Goal: Task Accomplishment & Management: Complete application form

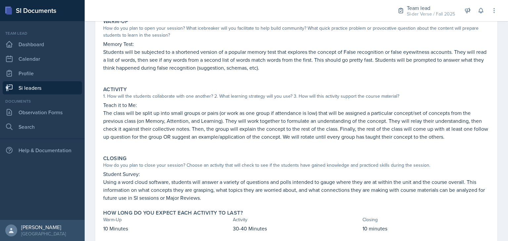
scroll to position [75, 0]
click at [48, 108] on link "Observation Forms" at bounding box center [42, 112] width 79 height 13
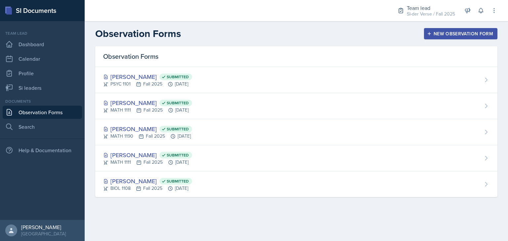
click at [429, 35] on icon "button" at bounding box center [429, 33] width 5 height 5
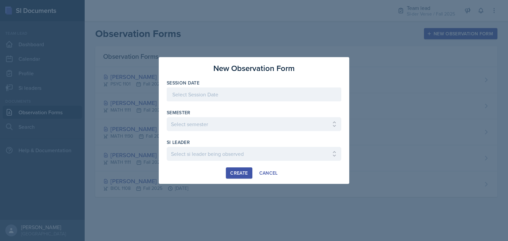
click at [229, 96] on div at bounding box center [254, 95] width 175 height 14
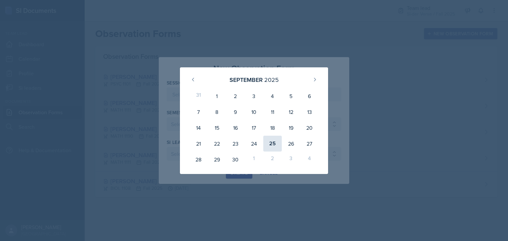
click at [274, 143] on div "25" at bounding box center [272, 144] width 19 height 16
type input "[DATE]"
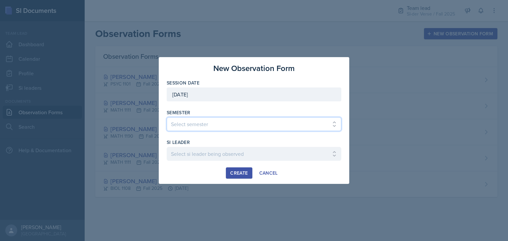
click at [224, 124] on select "Select semester All Spring 2021 Summer 2021 Spring 2022 Fall 2020 Fall 2021 Fal…" at bounding box center [254, 124] width 175 height 14
select select "2bed604d-1099-4043-b1bc-2365e8740244"
click at [167, 117] on select "Select semester All Spring 2021 Summer 2021 Spring 2022 Fall 2020 Fall 2021 Fal…" at bounding box center [254, 124] width 175 height 14
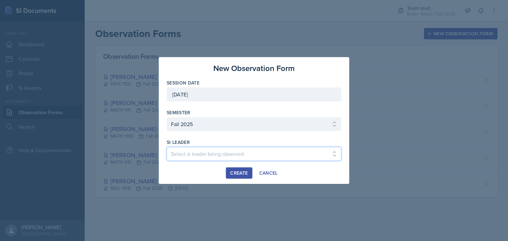
click at [188, 155] on select "Select si leader being observed Anais Gjergji / CHEM 1211 / Demon SI of Fleet S…" at bounding box center [254, 154] width 175 height 14
select select "3991e32f-4081-4e21-9758-7514d58463c8"
click at [167, 147] on select "Select si leader being observed Anais Gjergji / CHEM 1211 / Demon SI of Fleet S…" at bounding box center [254, 154] width 175 height 14
click at [243, 171] on div "Create" at bounding box center [239, 173] width 18 height 5
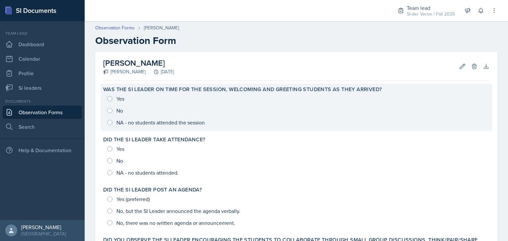
click at [110, 97] on div "Yes No NA - no students attended the session" at bounding box center [296, 111] width 386 height 36
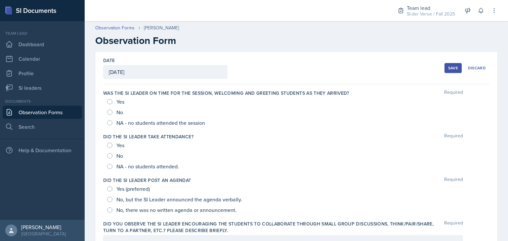
click at [110, 105] on div "Yes" at bounding box center [116, 102] width 19 height 11
click at [109, 101] on input "Yes" at bounding box center [109, 101] width 5 height 5
radio input "true"
click at [107, 147] on div "Yes" at bounding box center [116, 145] width 19 height 11
click at [109, 146] on input "Yes" at bounding box center [109, 145] width 5 height 5
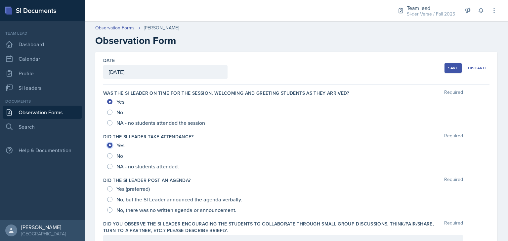
radio input "true"
click at [110, 188] on input "Yes (preferred)" at bounding box center [109, 188] width 5 height 5
radio input "true"
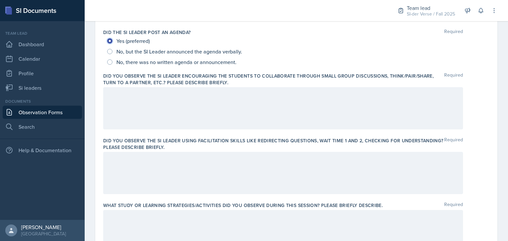
scroll to position [148, 0]
click at [138, 100] on div at bounding box center [283, 108] width 360 height 42
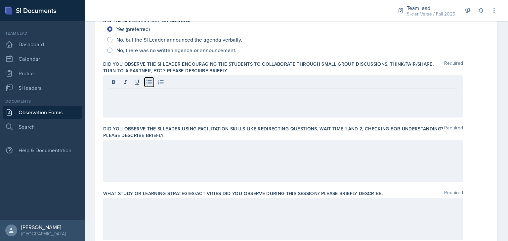
click at [150, 84] on icon at bounding box center [148, 82] width 5 height 4
click at [147, 82] on icon at bounding box center [149, 82] width 7 height 7
click at [148, 84] on icon at bounding box center [149, 82] width 7 height 7
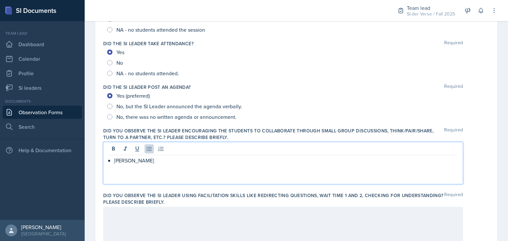
scroll to position [95, 0]
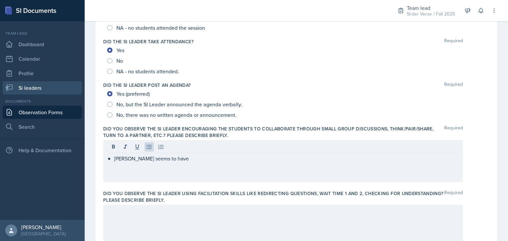
click at [32, 92] on link "Si leaders" at bounding box center [42, 87] width 79 height 13
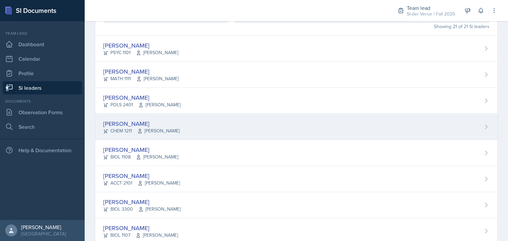
scroll to position [81, 0]
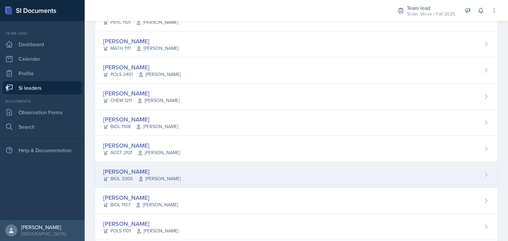
click at [123, 167] on div "[PERSON_NAME]" at bounding box center [141, 171] width 77 height 9
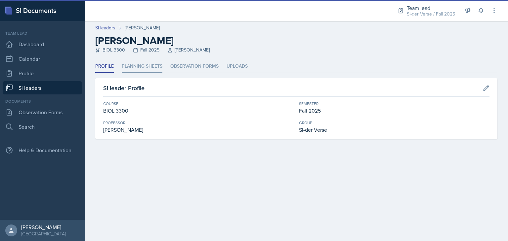
click at [152, 68] on li "Planning Sheets" at bounding box center [142, 66] width 41 height 13
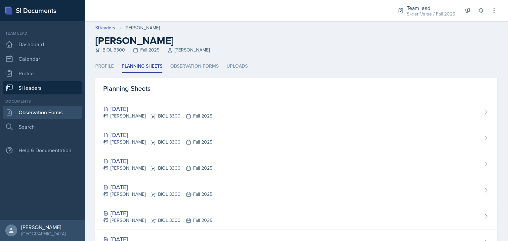
click at [59, 107] on link "Observation Forms" at bounding box center [42, 112] width 79 height 13
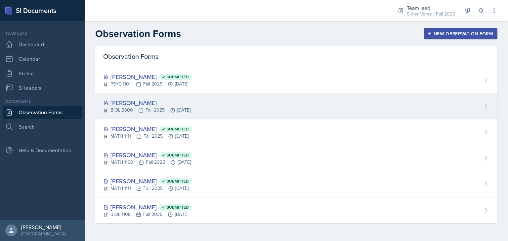
click at [170, 107] on div "BIOL 3300 Fall 2025 Sep 25th, 2025" at bounding box center [146, 110] width 87 height 7
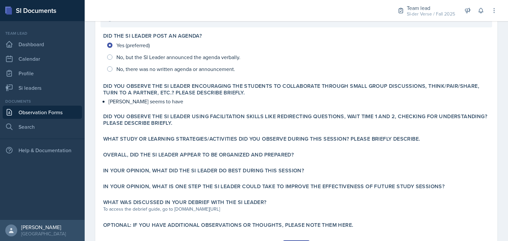
scroll to position [188, 0]
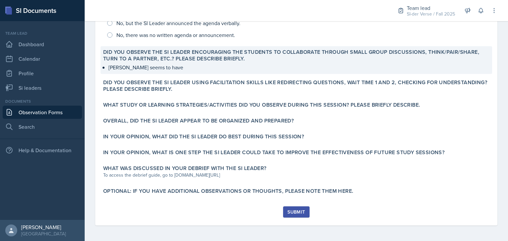
click at [221, 60] on label "Did you observe the SI Leader encouraging the students to collaborate through s…" at bounding box center [296, 55] width 386 height 13
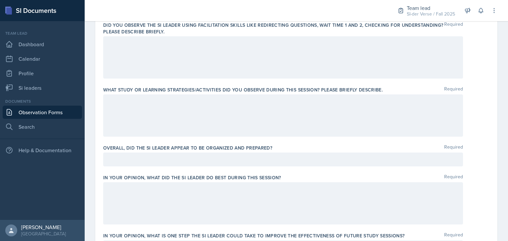
click at [201, 112] on div at bounding box center [283, 116] width 360 height 42
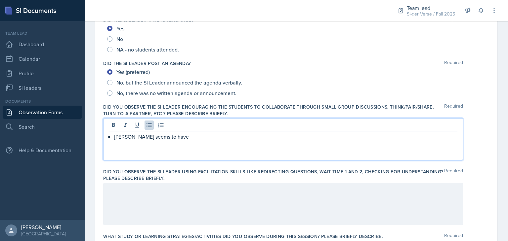
scroll to position [129, 0]
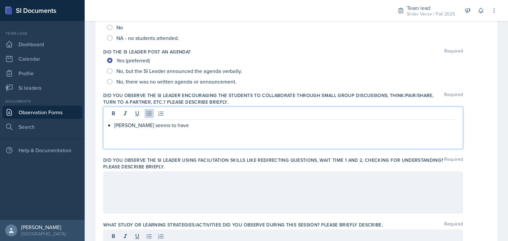
click at [180, 126] on p "Jillian seems to have" at bounding box center [285, 125] width 343 height 8
click at [177, 124] on p "Jillian seems to have" at bounding box center [285, 125] width 343 height 8
click at [157, 133] on p "Her PowerPoints" at bounding box center [285, 133] width 343 height 8
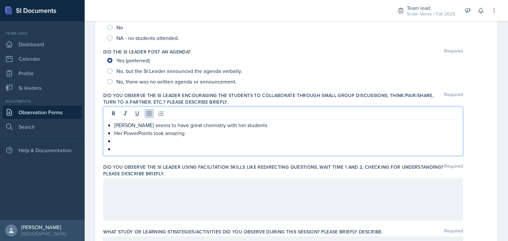
click at [125, 141] on p at bounding box center [285, 141] width 343 height 8
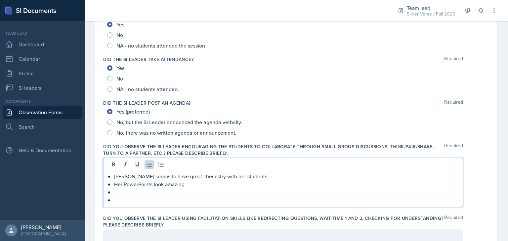
scroll to position [77, 0]
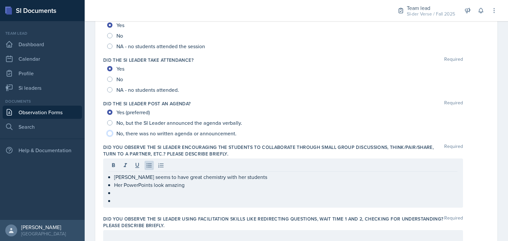
click at [108, 133] on input "No, there was no written agenda or announcement." at bounding box center [109, 133] width 5 height 5
radio input "true"
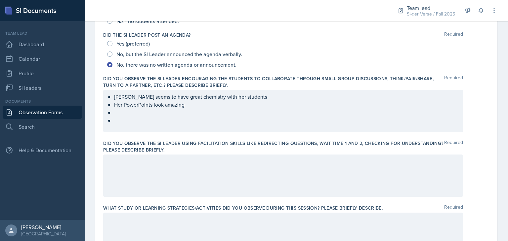
click at [146, 111] on p at bounding box center [285, 113] width 343 height 8
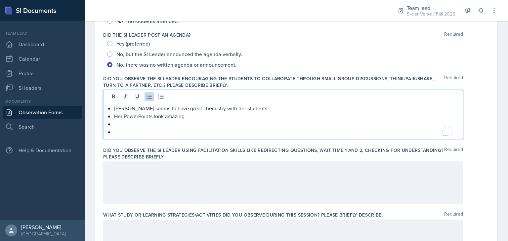
scroll to position [157, 0]
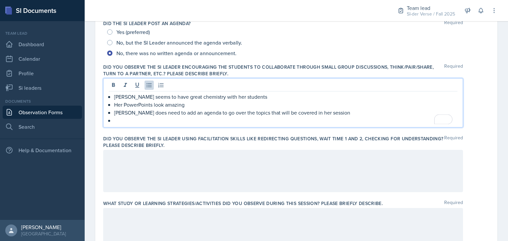
click at [265, 113] on p "Jillian does need to add an agenda to go over the topics that will be covered i…" at bounding box center [285, 113] width 343 height 8
click at [257, 112] on p "Jillian does need to add an agenda to go over the topics that will be covered i…" at bounding box center [285, 113] width 343 height 8
click at [151, 121] on p "To enrich screen reader interactions, please activate Accessibility in Grammarl…" at bounding box center [285, 121] width 343 height 8
click at [210, 122] on p "she does a good job using wait time 1" at bounding box center [285, 121] width 343 height 8
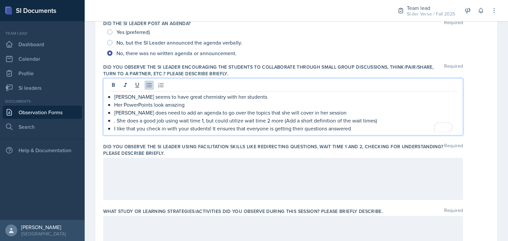
click at [118, 119] on p ". She does a good job using wait time 1, but could utilize wait time 2 more (Ad…" at bounding box center [285, 121] width 343 height 8
click at [353, 130] on p "I like that you check in with your students! It ensures that everyone is gettin…" at bounding box center [285, 129] width 343 height 8
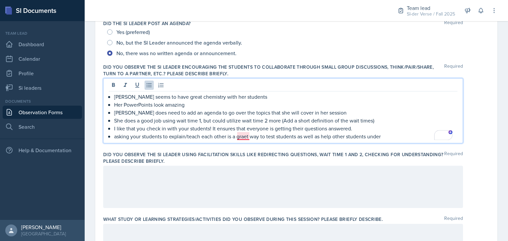
click at [244, 135] on p "asking your students to explain/teach each other is a graet way to test student…" at bounding box center [285, 137] width 343 height 8
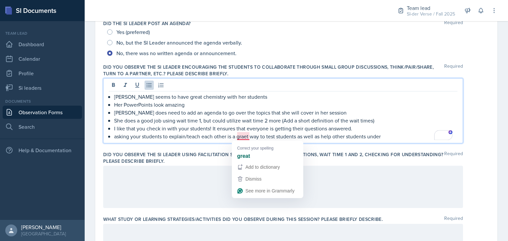
click at [243, 138] on p "asking your students to explain/teach each other is a graet way to test student…" at bounding box center [285, 137] width 343 height 8
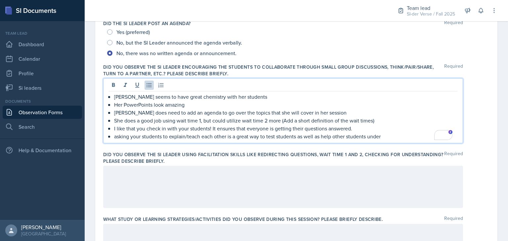
click at [385, 138] on p "asking your students to explain/teach each other is a great way to test student…" at bounding box center [285, 137] width 343 height 8
click at [290, 138] on p "asking your students to explain/teach each other is a great way to test student…" at bounding box center [285, 137] width 343 height 8
click at [425, 138] on p "asking your students to explain/teach each other is a great way to test student…" at bounding box center [285, 137] width 343 height 8
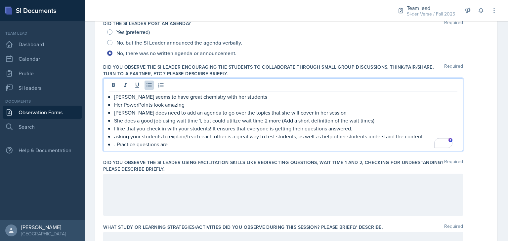
click at [175, 147] on p ". Practice questions are" at bounding box center [285, 145] width 343 height 8
click at [309, 144] on p ". Practice questions are great! If you want, you could turn it into a crossword…" at bounding box center [285, 145] width 343 height 8
click at [415, 143] on p ". Practice questions are great! If you want, you could turn it into a crossword…" at bounding box center [285, 145] width 343 height 8
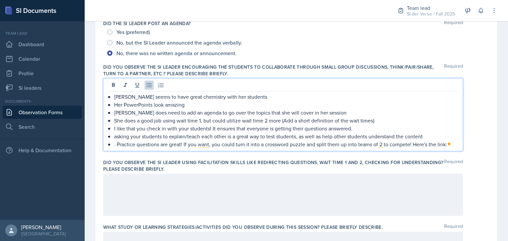
click at [436, 146] on p ". Practice questions are great! If you want, you could turn it into a crossword…" at bounding box center [285, 145] width 343 height 8
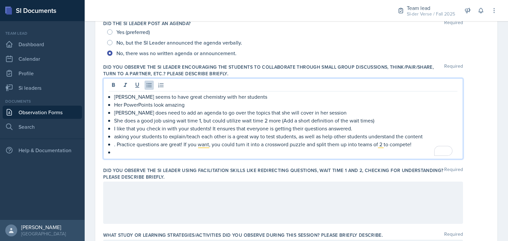
click at [283, 94] on p "Jillian seems to have great chemistry with her students" at bounding box center [285, 97] width 343 height 8
click at [208, 154] on p "To enrich screen reader interactions, please activate Accessibility in Grammarl…" at bounding box center [285, 152] width 343 height 8
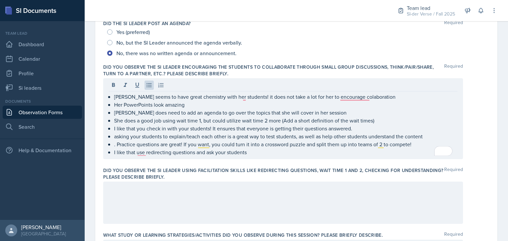
click at [152, 170] on label "Did you observe the SI Leader using facilitation skills like redirecting questi…" at bounding box center [273, 173] width 341 height 13
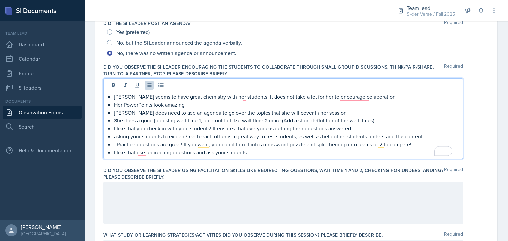
click at [250, 142] on ul "Jillian seems to have great chemistry with her students! it does not take a lot…" at bounding box center [285, 124] width 343 height 63
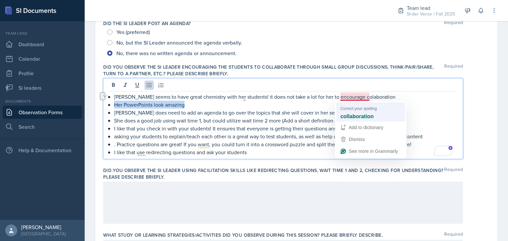
click at [354, 107] on html "SI Documents Team lead Dashboard Calendar Profile Si leaders Documents Observat…" at bounding box center [254, 120] width 508 height 241
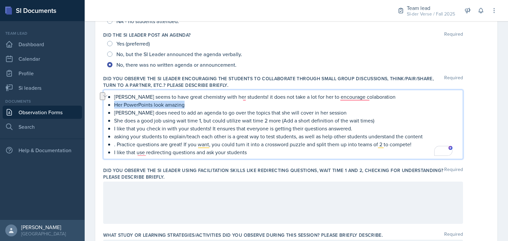
click at [354, 107] on p "Her PowerPoints look amazing" at bounding box center [285, 105] width 343 height 8
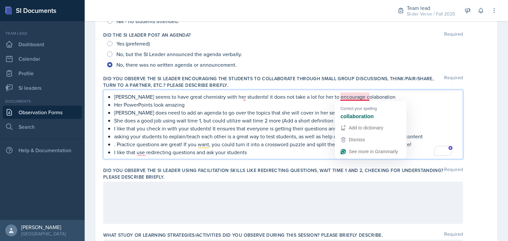
click at [353, 100] on p "Jillian seems to have great chemistry with her students! it does not take a lot…" at bounding box center [285, 97] width 343 height 8
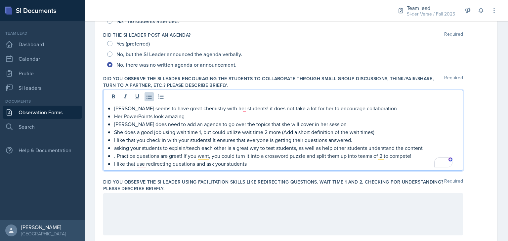
scroll to position [157, 0]
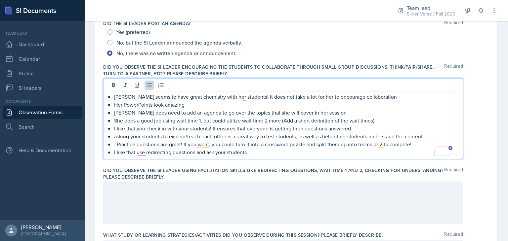
click at [254, 152] on p "I like that use redirecting questions and ask your students" at bounding box center [285, 152] width 343 height 8
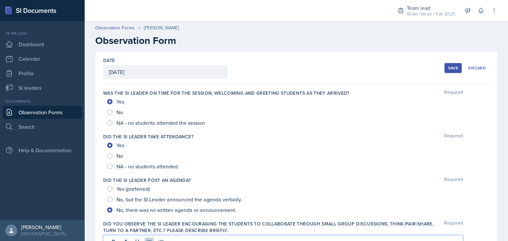
scroll to position [157, 0]
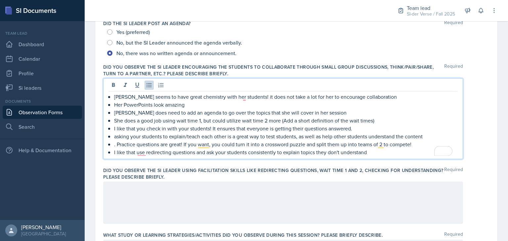
click at [374, 152] on p "I like that use redirecting questions and ask your students consistently to exp…" at bounding box center [285, 152] width 343 height 8
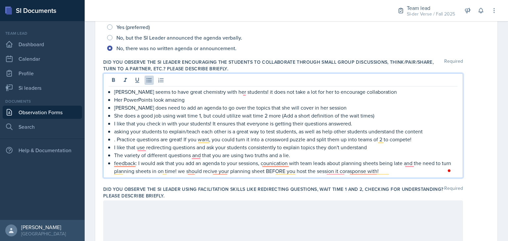
scroll to position [162, 0]
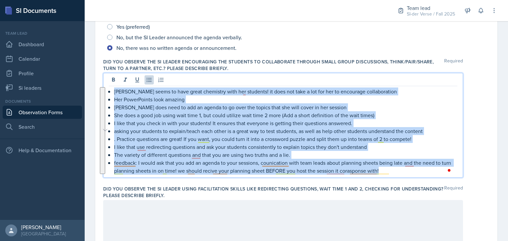
drag, startPoint x: 114, startPoint y: 91, endPoint x: 433, endPoint y: 171, distance: 329.4
click at [433, 171] on div "[PERSON_NAME] seems to have great chemistry with her students! it does not take…" at bounding box center [283, 131] width 349 height 87
copy ul "[PERSON_NAME] seems to have great chemistry with her students! it does not take…"
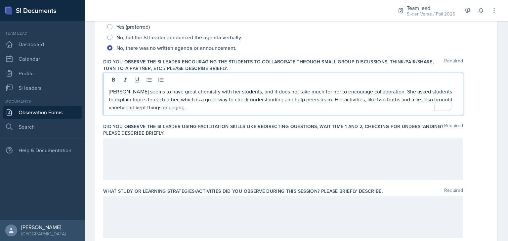
click at [241, 146] on div at bounding box center [283, 159] width 360 height 42
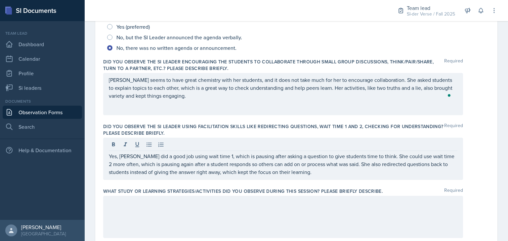
click at [250, 209] on div at bounding box center [283, 217] width 360 height 42
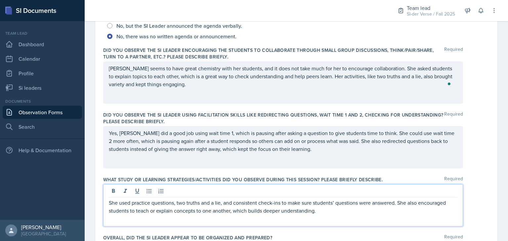
click at [397, 204] on p "She used practice questions, two truths and a lie, and consistent check-ins to …" at bounding box center [283, 207] width 349 height 16
click at [382, 202] on p "She used practice questions, two truths and a lie, and consistent check-ins to …" at bounding box center [283, 207] width 349 height 16
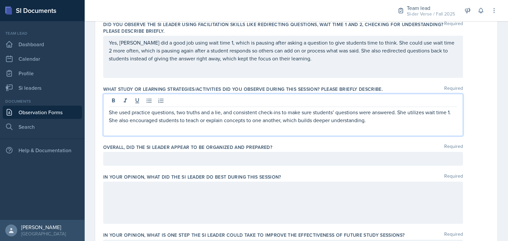
scroll to position [324, 0]
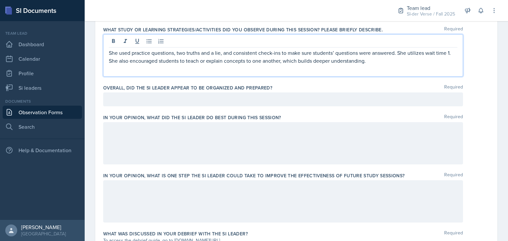
click at [240, 97] on div at bounding box center [283, 100] width 360 height 14
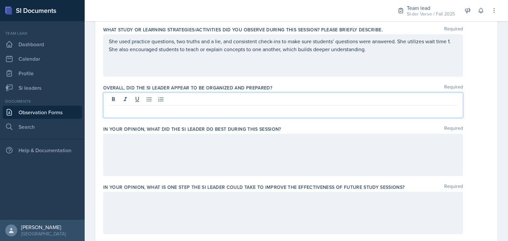
paste div
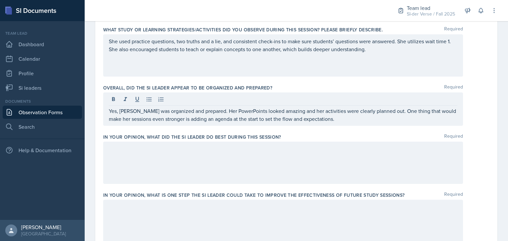
click at [126, 168] on div at bounding box center [283, 163] width 360 height 42
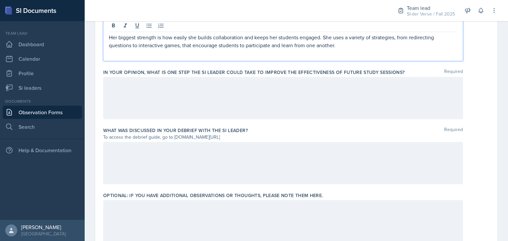
scroll to position [443, 0]
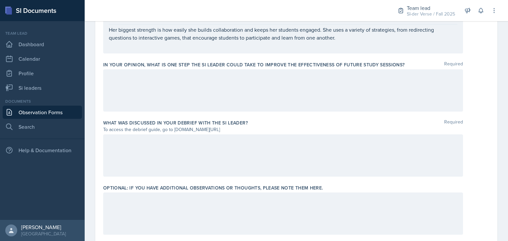
click at [201, 92] on div at bounding box center [283, 90] width 360 height 42
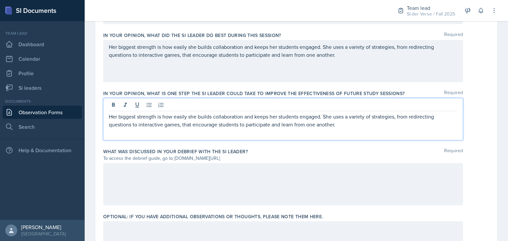
scroll to position [413, 0]
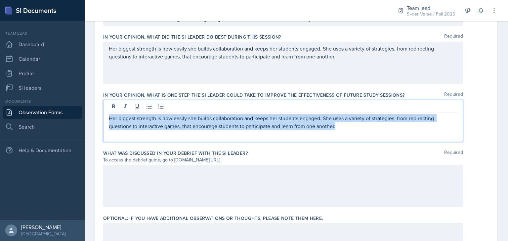
drag, startPoint x: 110, startPoint y: 118, endPoint x: 352, endPoint y: 127, distance: 241.9
click at [352, 127] on p "Her biggest strength is how easily she builds collaboration and keeps her stude…" at bounding box center [283, 122] width 349 height 16
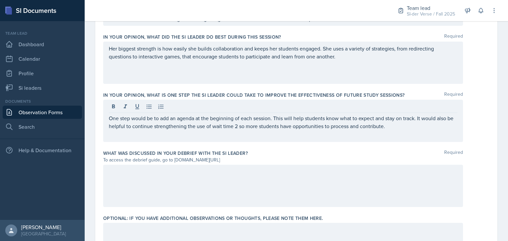
click at [169, 192] on div at bounding box center [283, 186] width 360 height 42
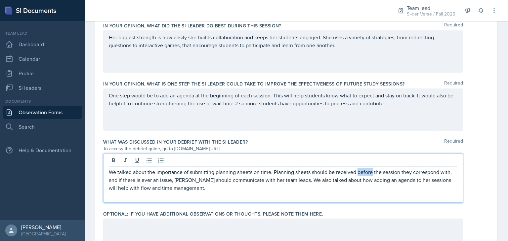
drag, startPoint x: 358, startPoint y: 173, endPoint x: 373, endPoint y: 173, distance: 14.9
click at [373, 173] on p "We talked about the importance of submitting planning sheets on time. Planning …" at bounding box center [283, 180] width 349 height 24
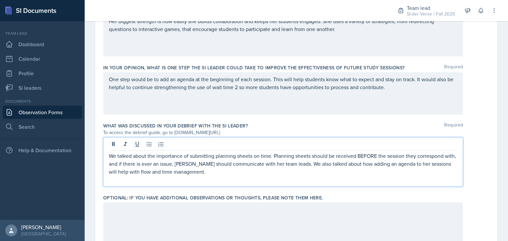
scroll to position [467, 0]
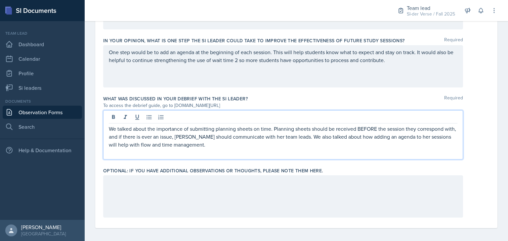
click at [191, 185] on div at bounding box center [283, 197] width 360 height 42
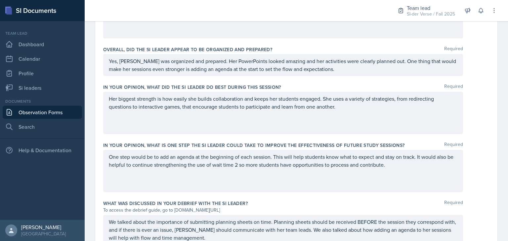
scroll to position [463, 0]
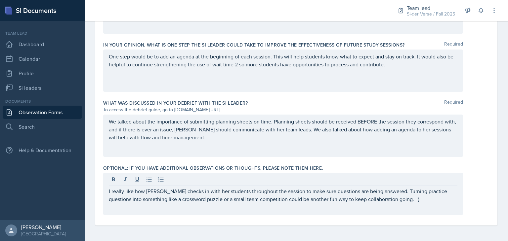
click at [224, 162] on div "Optional: If you have additional observations or thoughts, please note them her…" at bounding box center [296, 191] width 386 height 58
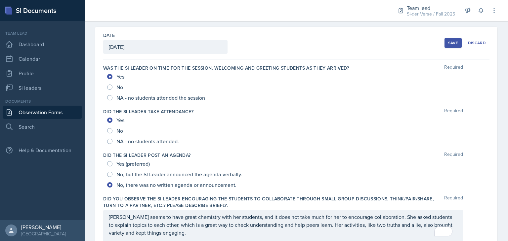
scroll to position [0, 0]
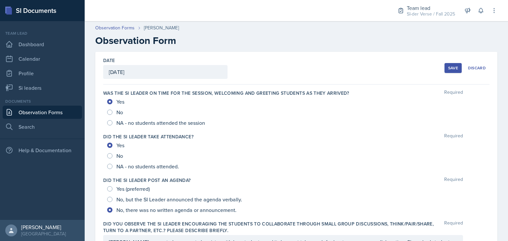
click at [444, 67] on button "Save" at bounding box center [452, 68] width 17 height 10
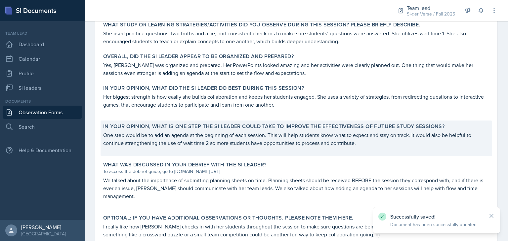
scroll to position [335, 0]
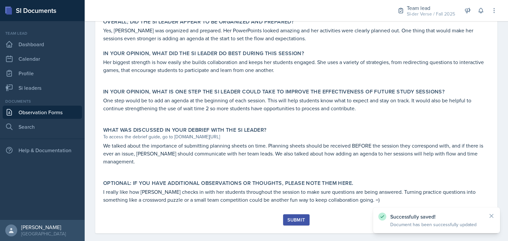
click at [299, 216] on button "Submit" at bounding box center [296, 220] width 26 height 11
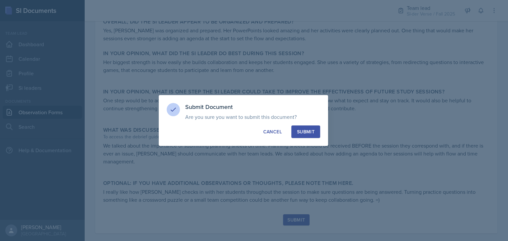
click at [313, 131] on div "Submit" at bounding box center [306, 132] width 18 height 7
radio input "true"
